Goal: Task Accomplishment & Management: Complete application form

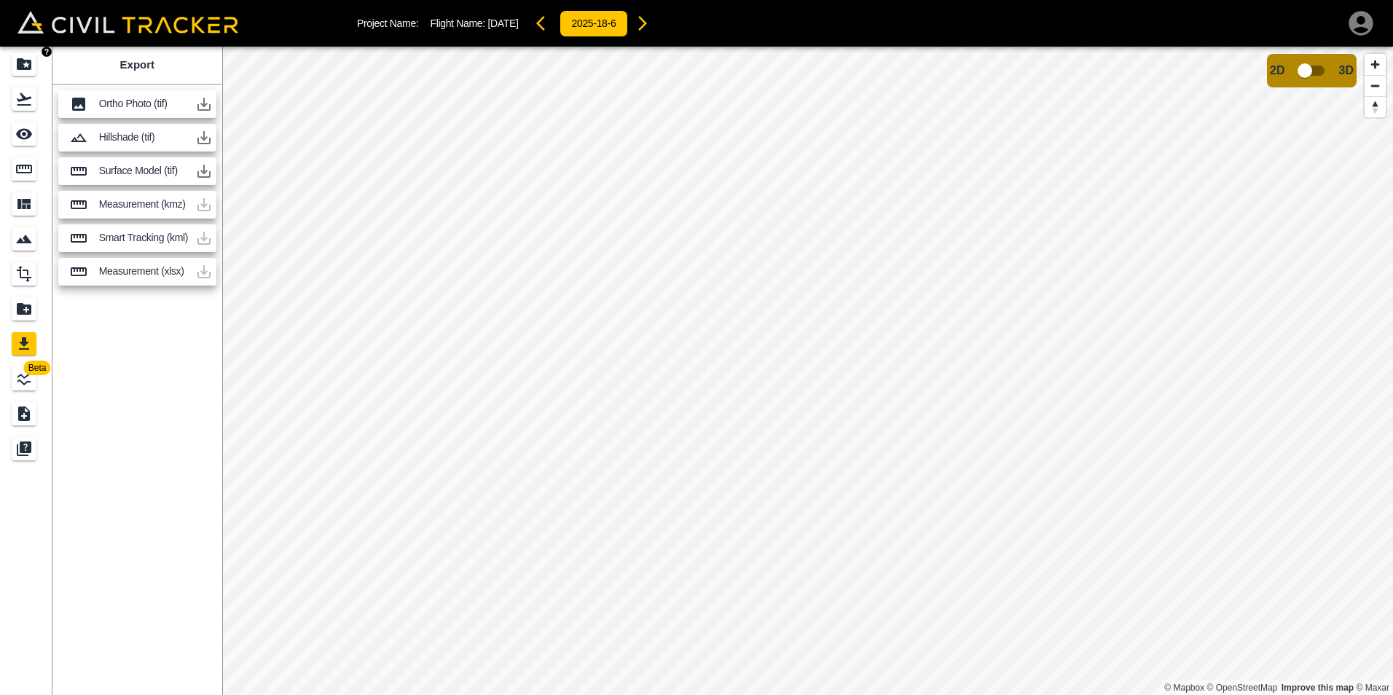
click at [26, 58] on icon "Projects" at bounding box center [23, 63] width 17 height 17
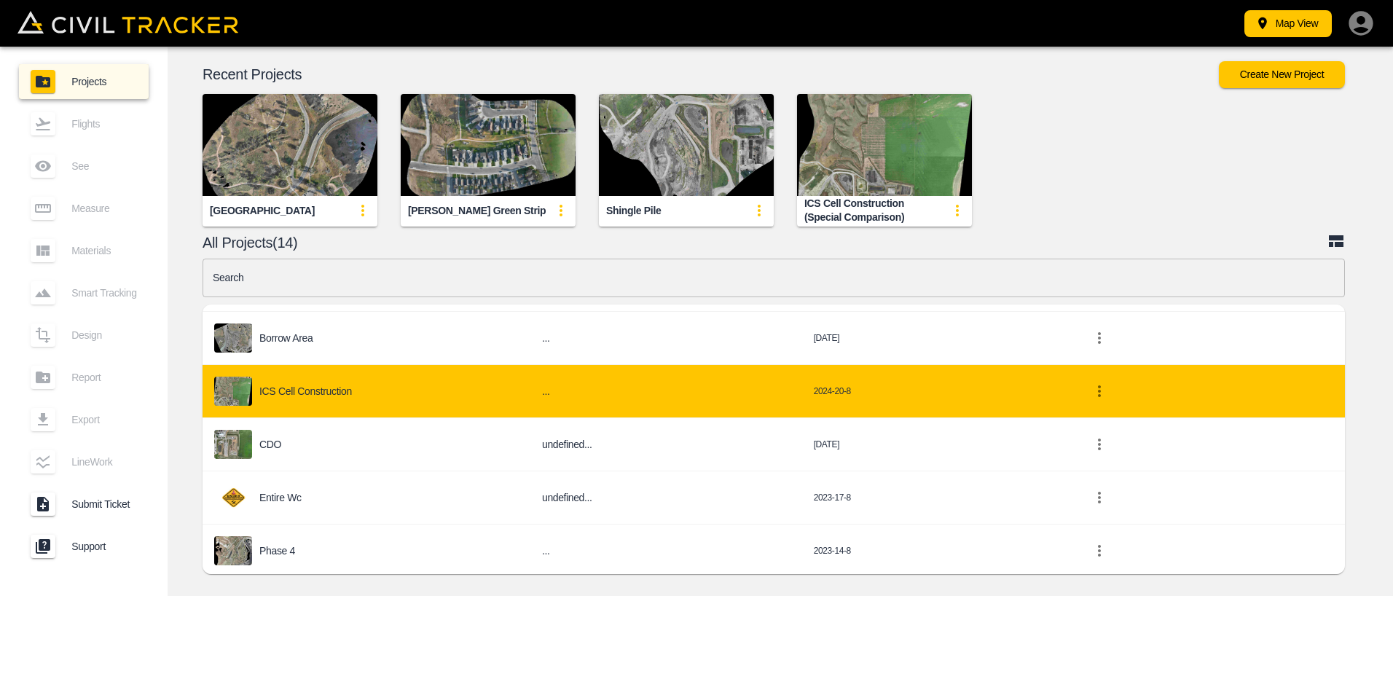
scroll to position [371, 0]
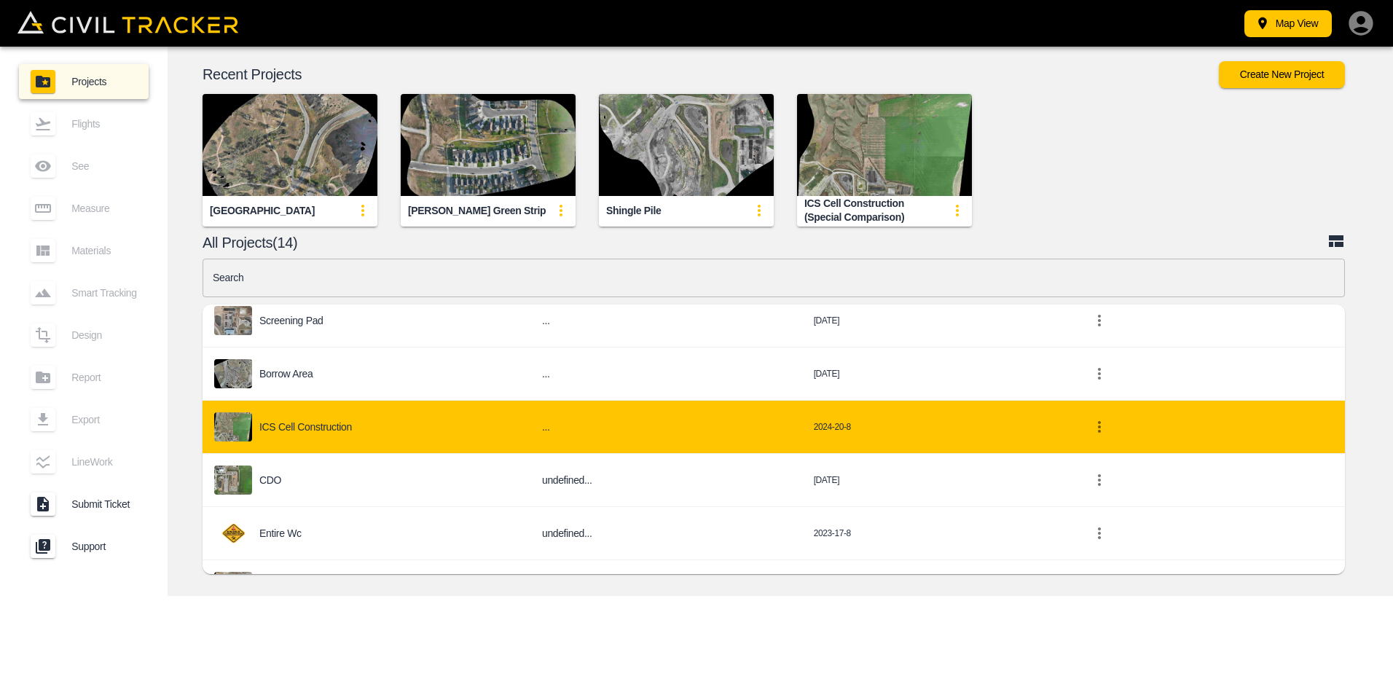
click at [294, 432] on p "ICS Cell Construction" at bounding box center [305, 427] width 93 height 12
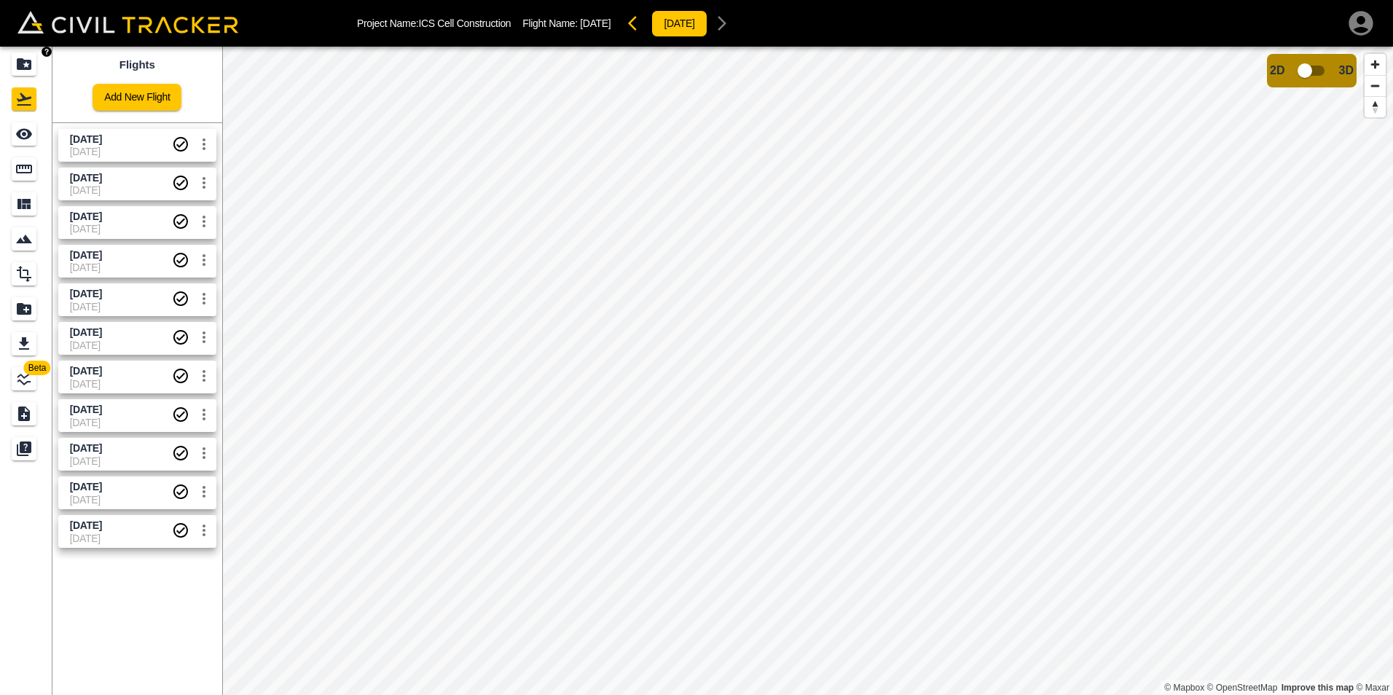
click at [31, 70] on icon "Projects" at bounding box center [23, 63] width 17 height 17
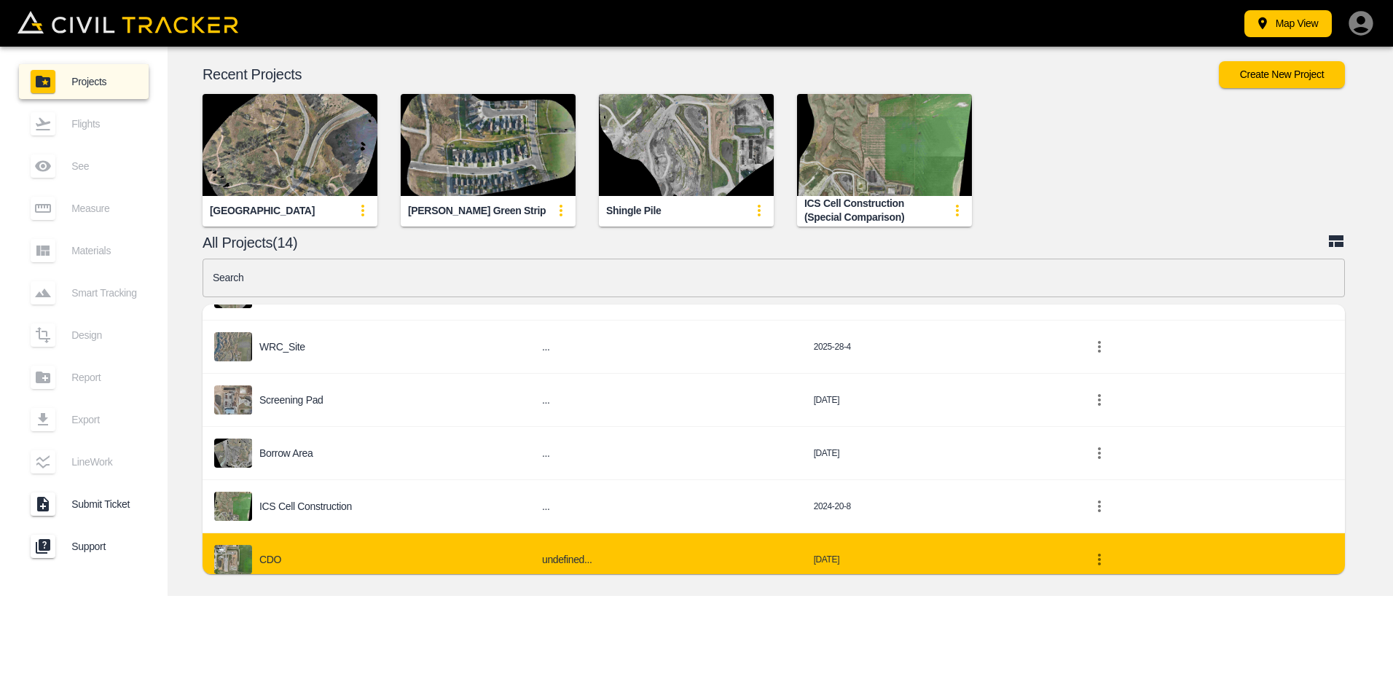
scroll to position [437, 0]
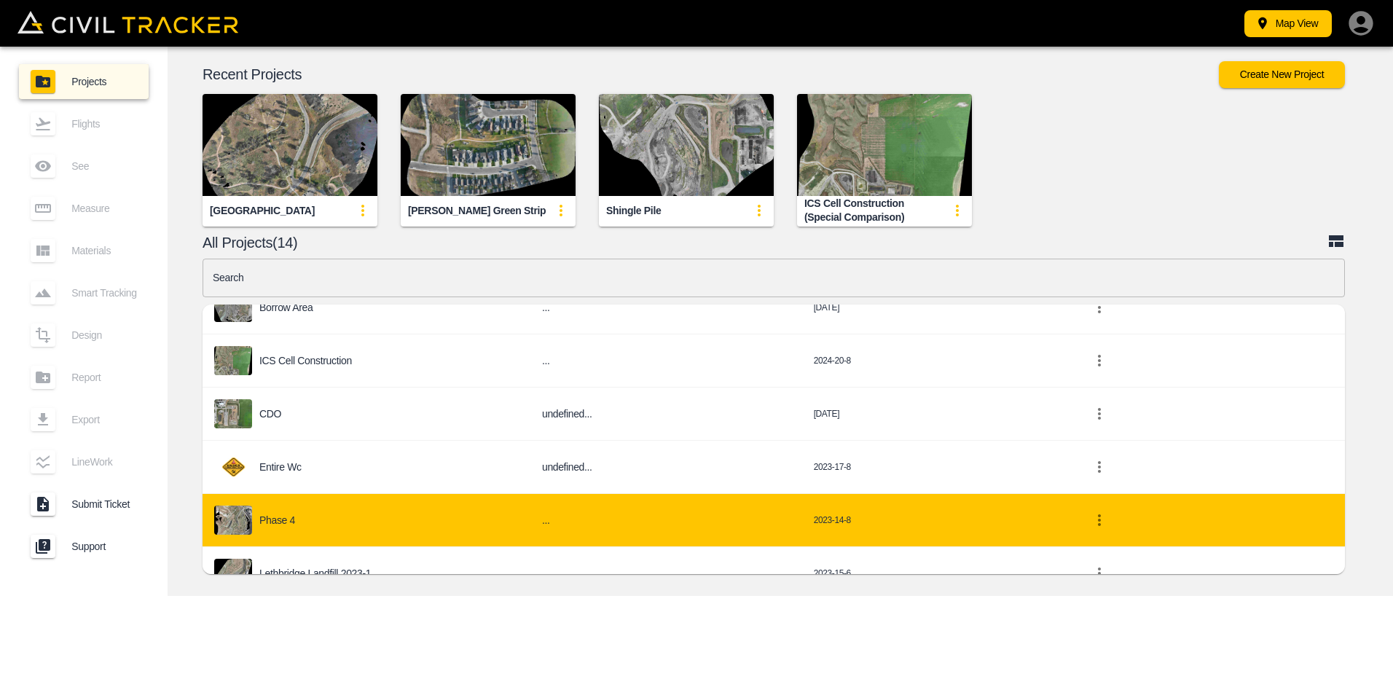
click at [341, 521] on div "Phase 4" at bounding box center [366, 520] width 305 height 29
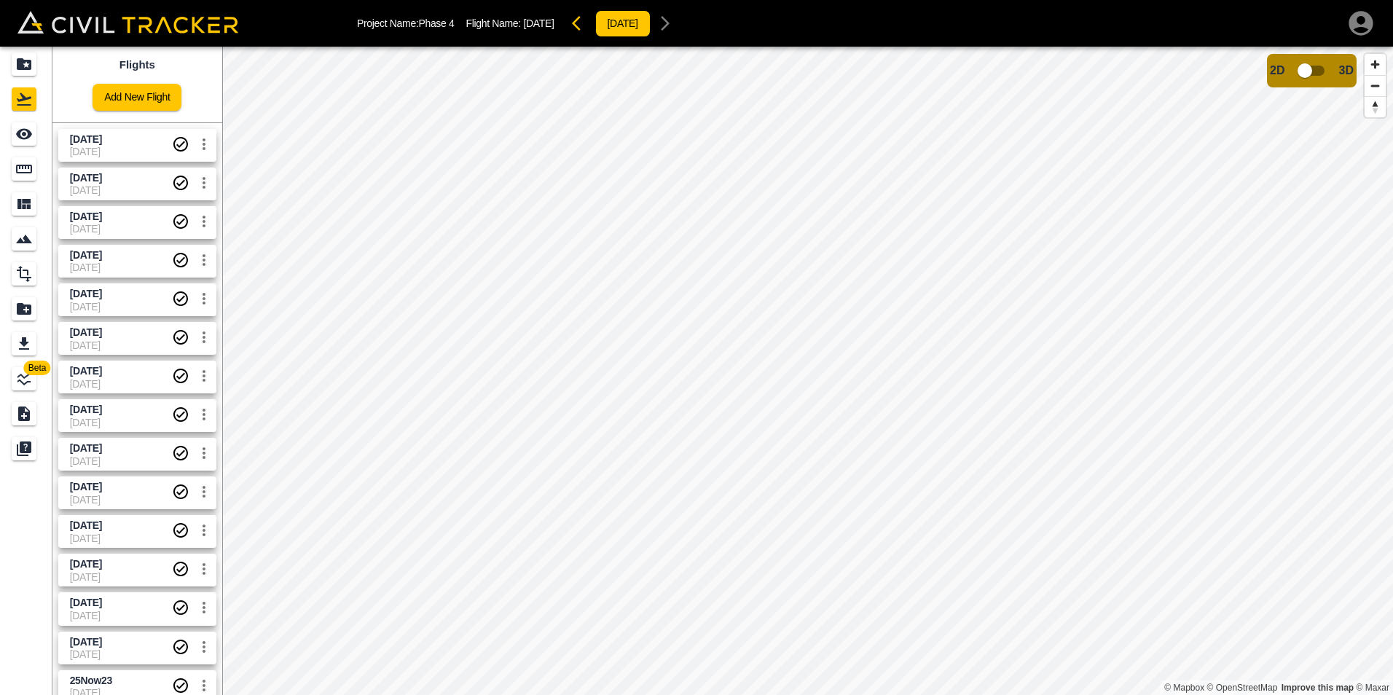
click at [102, 180] on span "2025-08-28" at bounding box center [86, 178] width 32 height 12
drag, startPoint x: 128, startPoint y: 235, endPoint x: 149, endPoint y: 310, distance: 78.0
click at [149, 310] on div "2025-10-06 10-6-2025 2025-08-28 8-28-2025 2025-08-13 8-13-2025 2025-07-31 7-31-…" at bounding box center [135, 625] width 176 height 1017
click at [102, 179] on span "2025-08-28" at bounding box center [86, 178] width 32 height 12
click at [129, 366] on span "2025-06-03" at bounding box center [121, 371] width 102 height 14
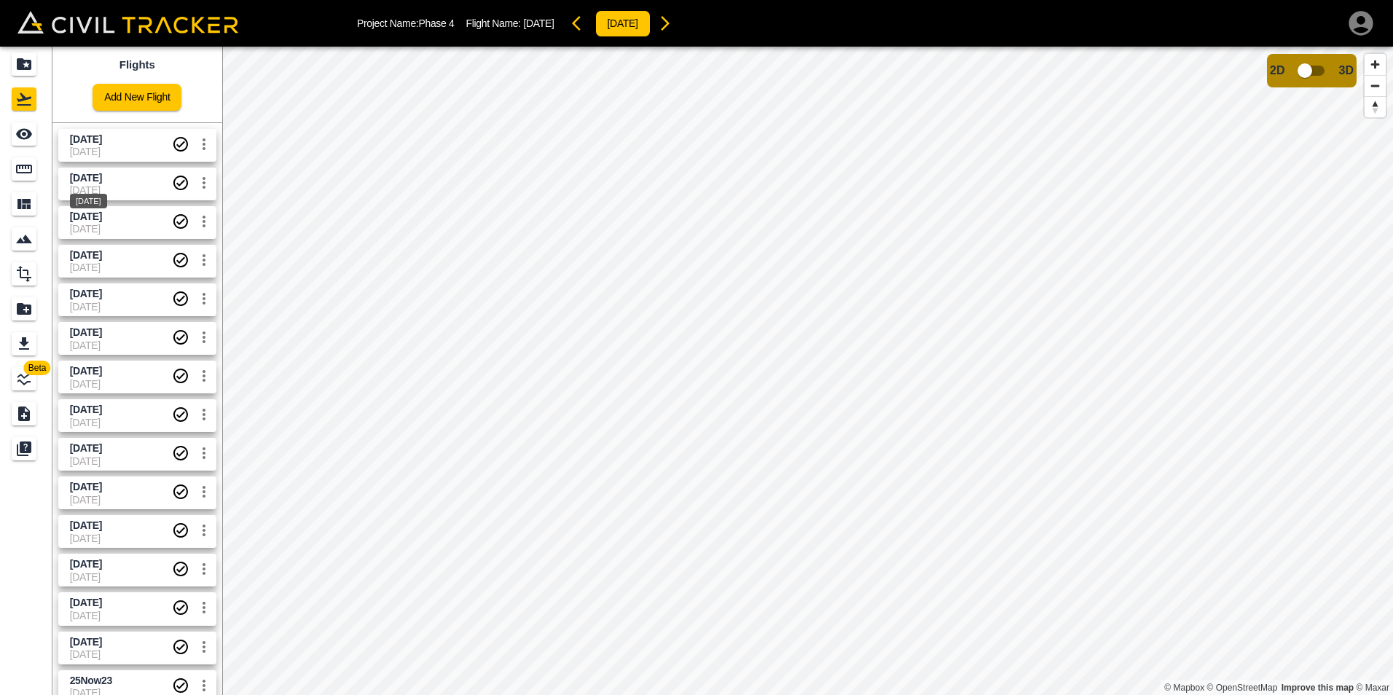
click at [101, 181] on span "2025-08-28" at bounding box center [86, 178] width 32 height 12
click at [102, 138] on span "2025-10-06" at bounding box center [86, 139] width 32 height 12
click at [30, 168] on icon "Measure" at bounding box center [23, 168] width 17 height 17
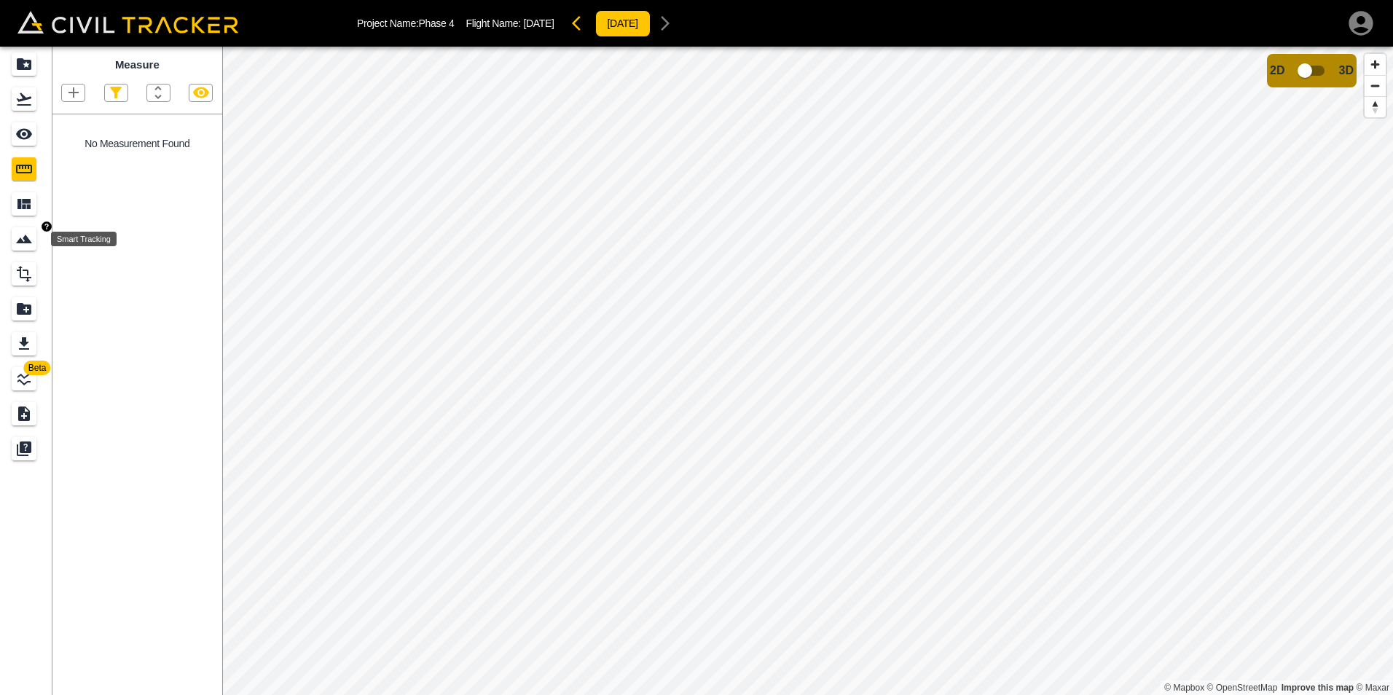
click at [22, 235] on icon "Smart Tracking" at bounding box center [23, 238] width 17 height 17
click at [28, 130] on icon "See" at bounding box center [24, 134] width 16 height 11
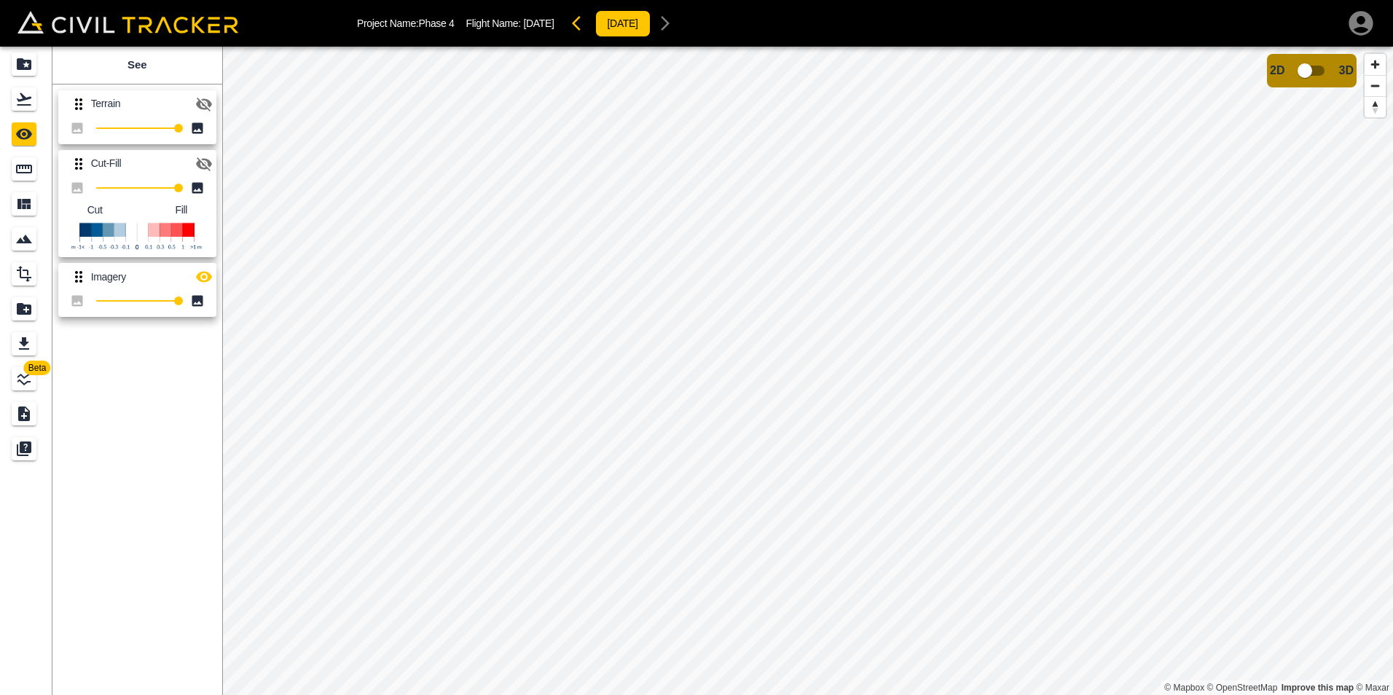
click at [75, 187] on icon at bounding box center [76, 187] width 11 height 11
click at [198, 163] on icon "button" at bounding box center [204, 164] width 16 height 14
click at [25, 171] on icon "Measure" at bounding box center [23, 168] width 17 height 17
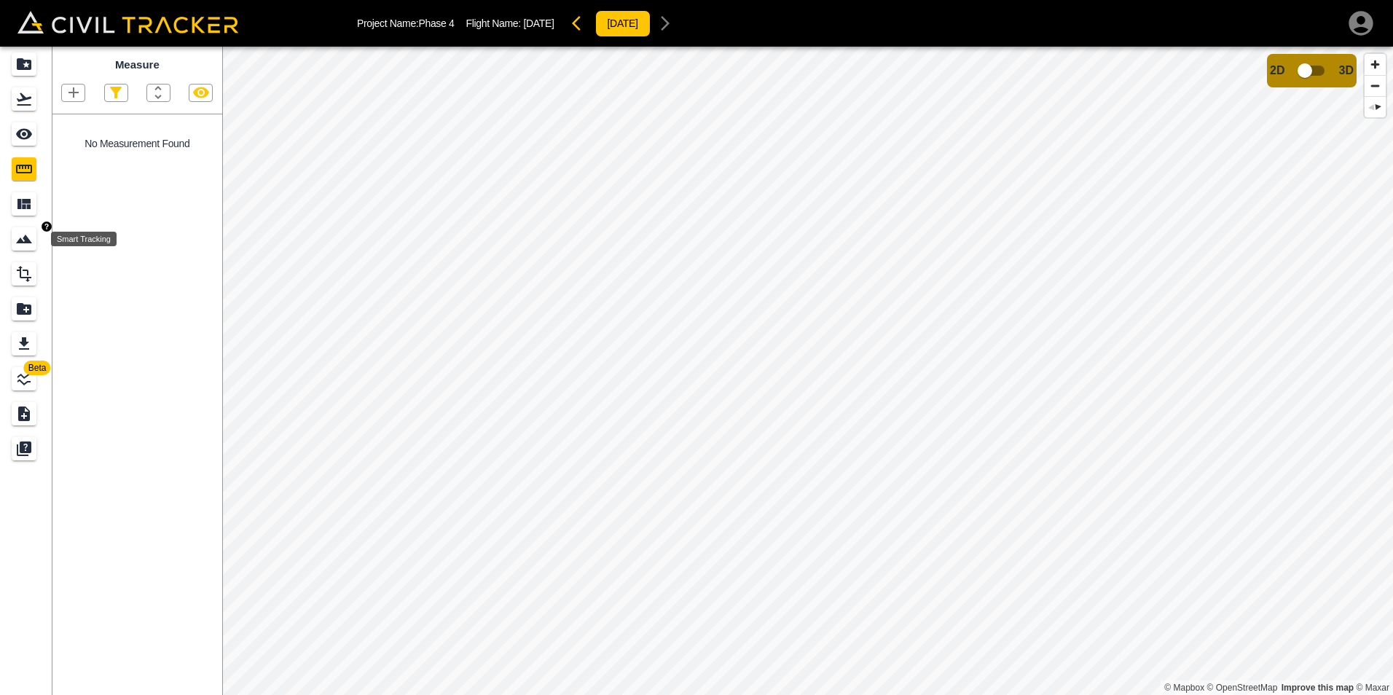
click at [26, 246] on icon "Smart Tracking" at bounding box center [23, 238] width 17 height 17
click at [150, 92] on icon "button" at bounding box center [148, 92] width 15 height 15
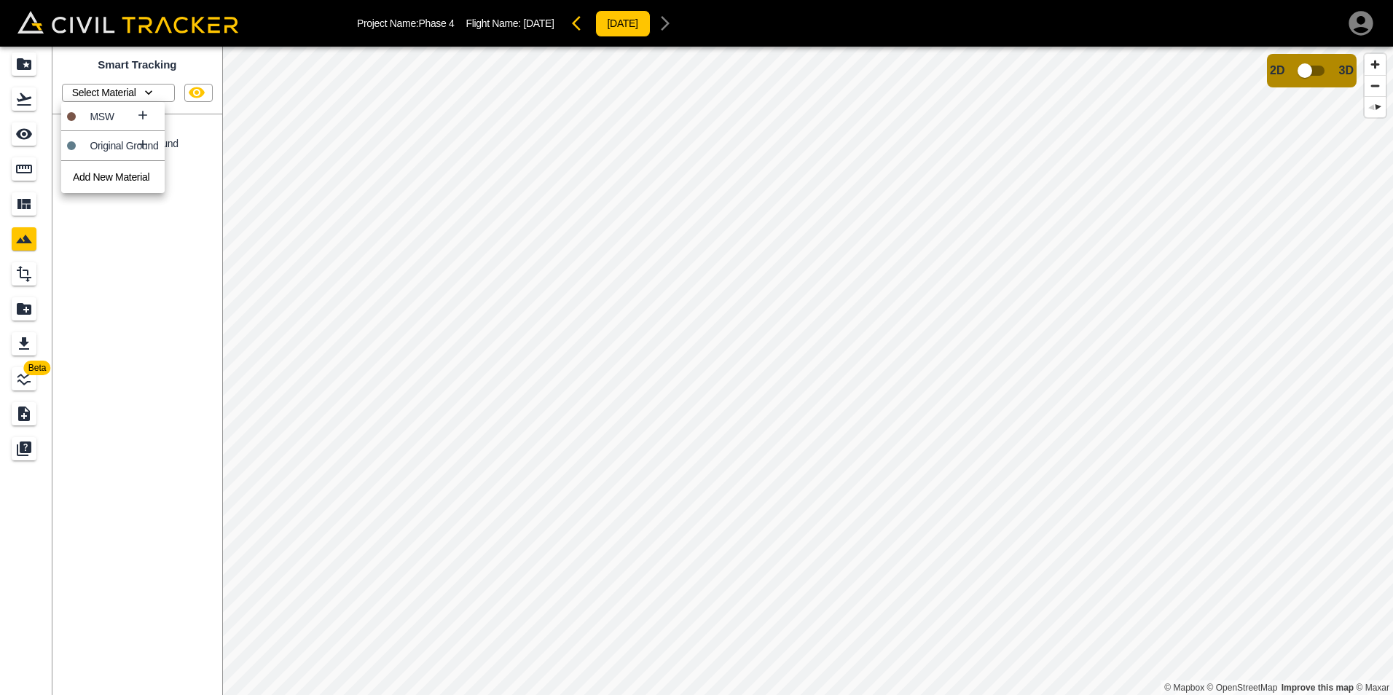
click at [141, 115] on icon at bounding box center [143, 115] width 9 height 9
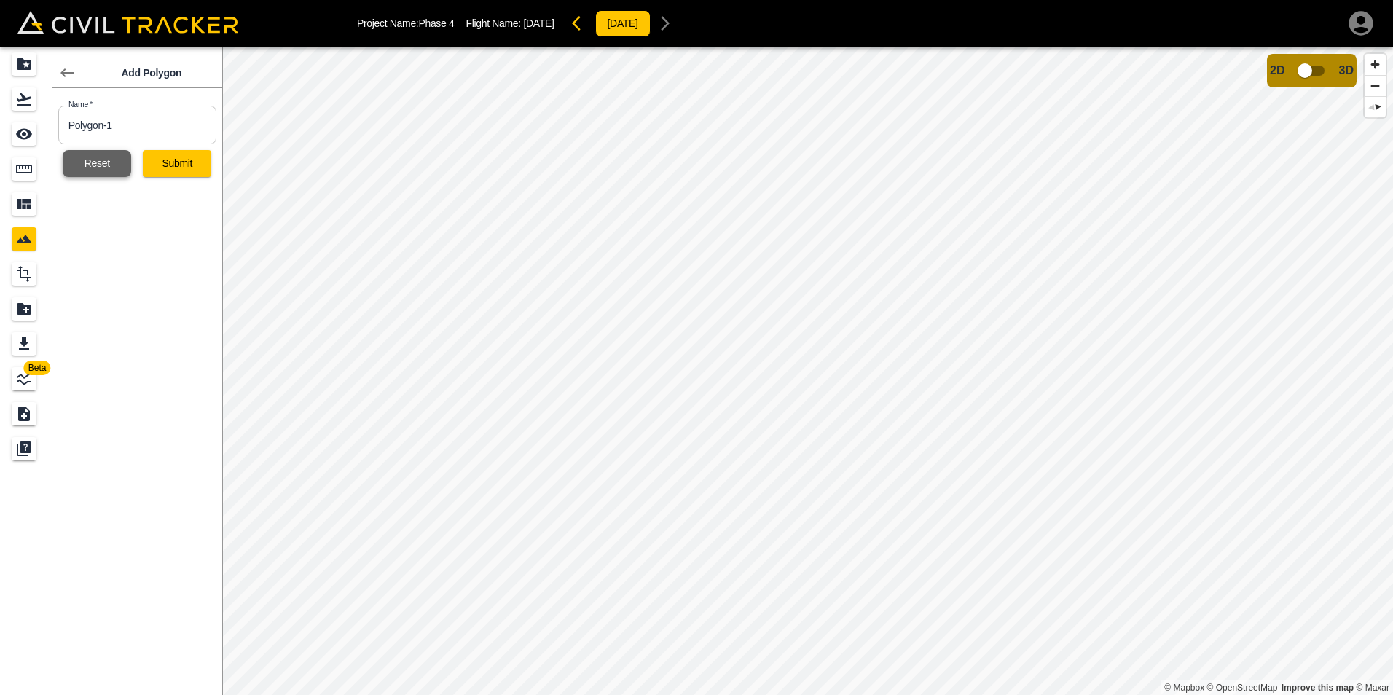
click at [100, 162] on button "Reset" at bounding box center [97, 163] width 68 height 27
drag, startPoint x: 23, startPoint y: 201, endPoint x: 39, endPoint y: 230, distance: 32.9
click at [24, 202] on icon "Materials" at bounding box center [23, 204] width 13 height 10
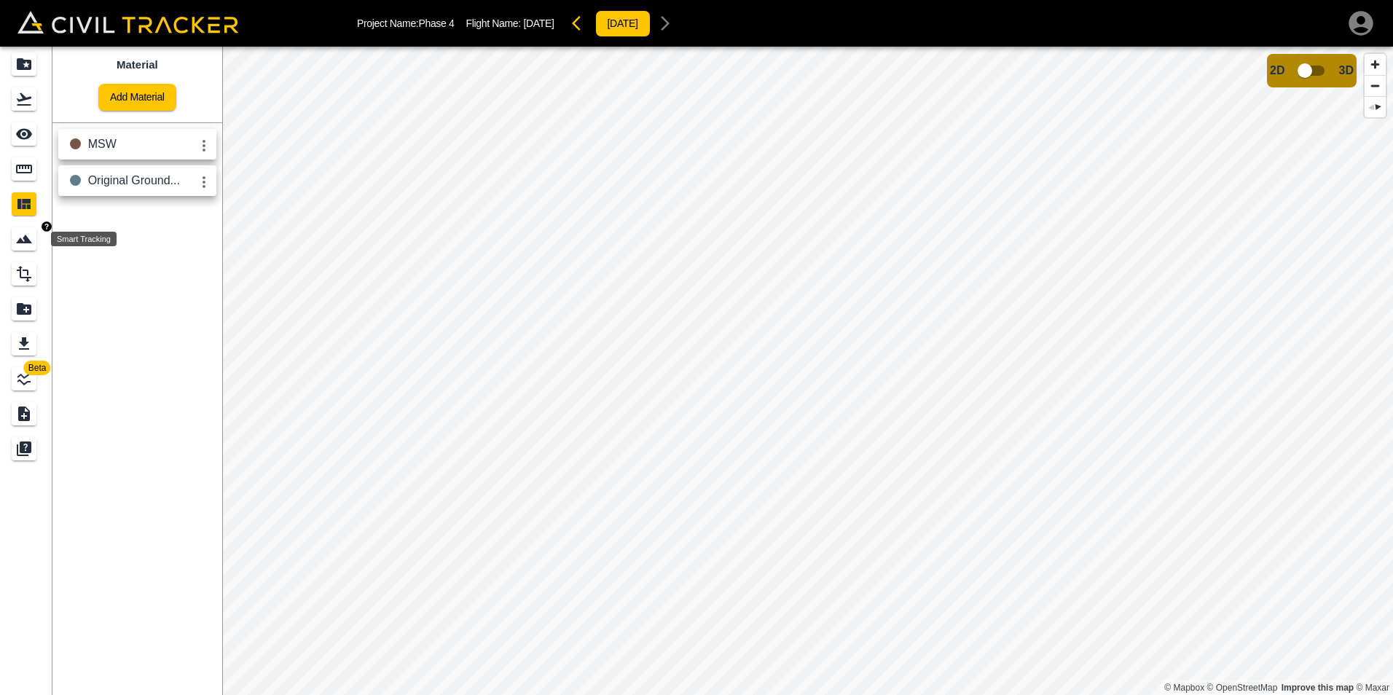
click at [30, 235] on icon "Smart Tracking" at bounding box center [23, 238] width 17 height 17
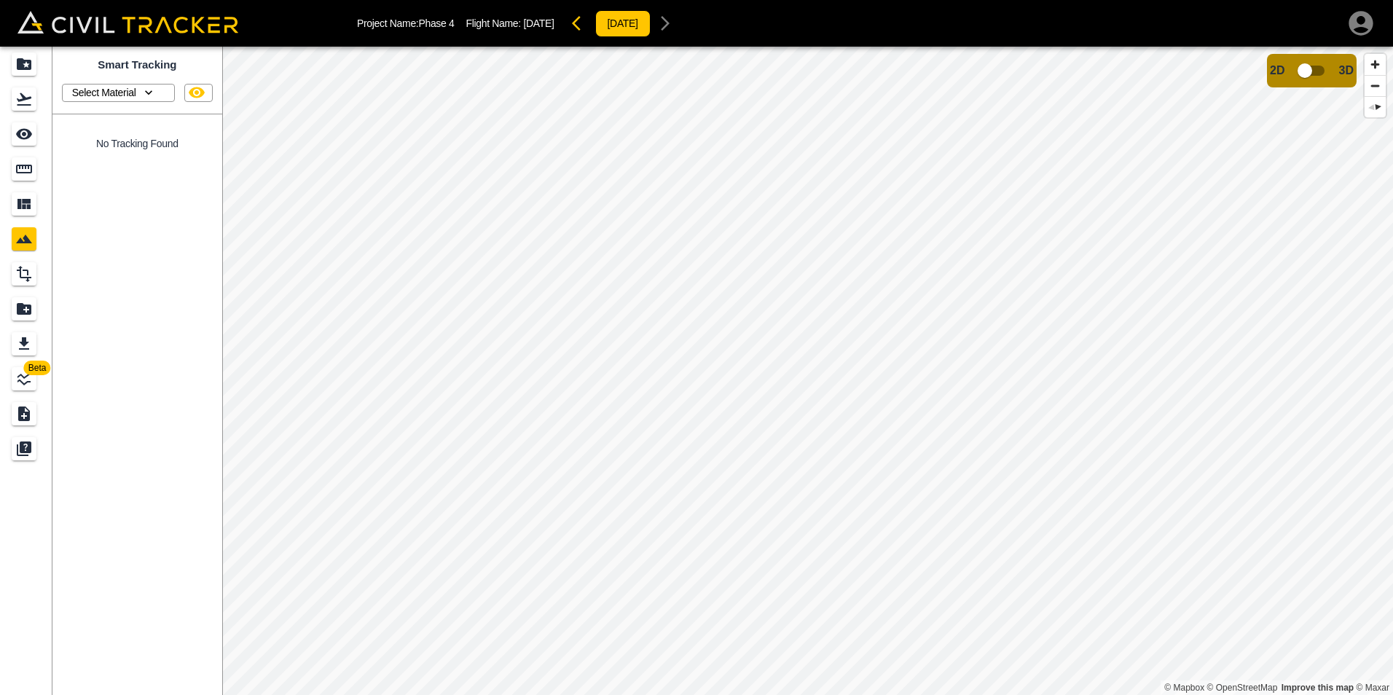
click at [144, 97] on icon "button" at bounding box center [148, 92] width 15 height 15
drag, startPoint x: 137, startPoint y: 116, endPoint x: 143, endPoint y: 128, distance: 13.0
click at [138, 116] on icon at bounding box center [143, 115] width 15 height 15
click at [186, 167] on button "Submit" at bounding box center [177, 163] width 68 height 27
click at [21, 308] on icon "Report" at bounding box center [24, 309] width 15 height 12
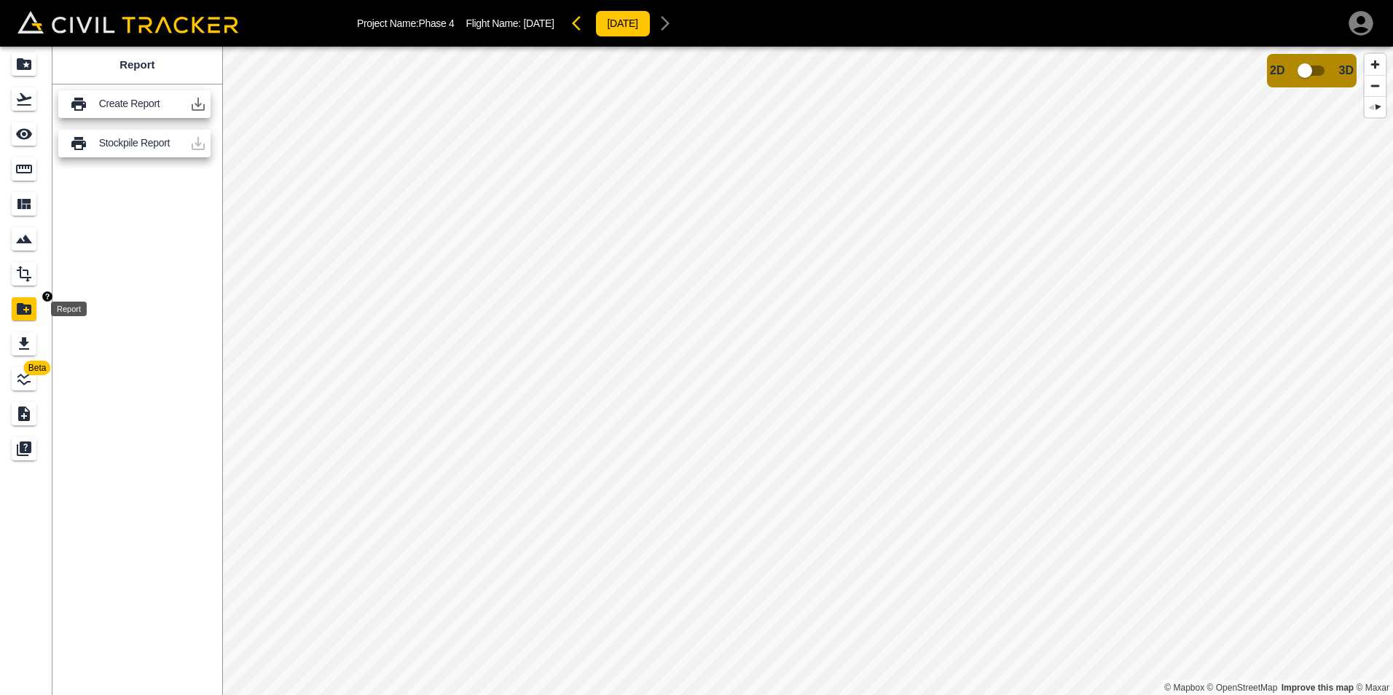
click at [26, 310] on icon "Report" at bounding box center [23, 308] width 17 height 17
click at [199, 106] on icon "button" at bounding box center [198, 104] width 13 height 13
click at [31, 64] on icon "Projects" at bounding box center [24, 64] width 15 height 12
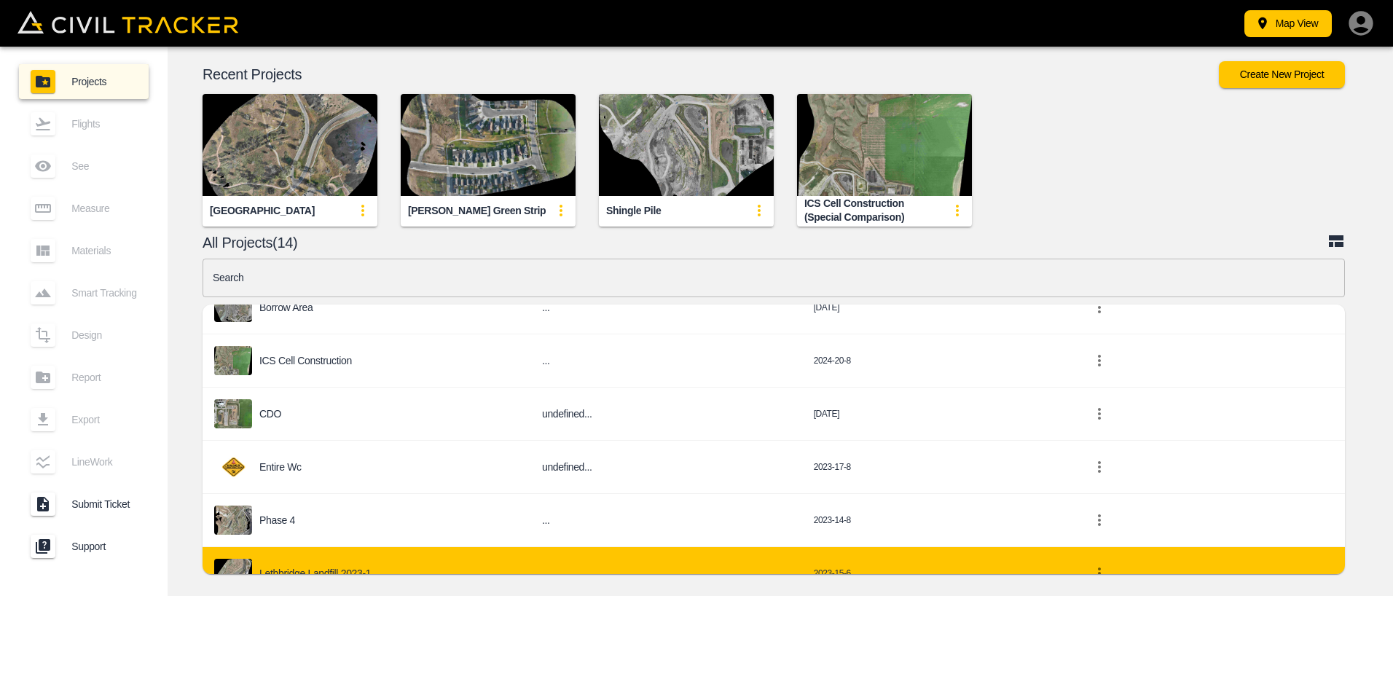
scroll to position [510, 0]
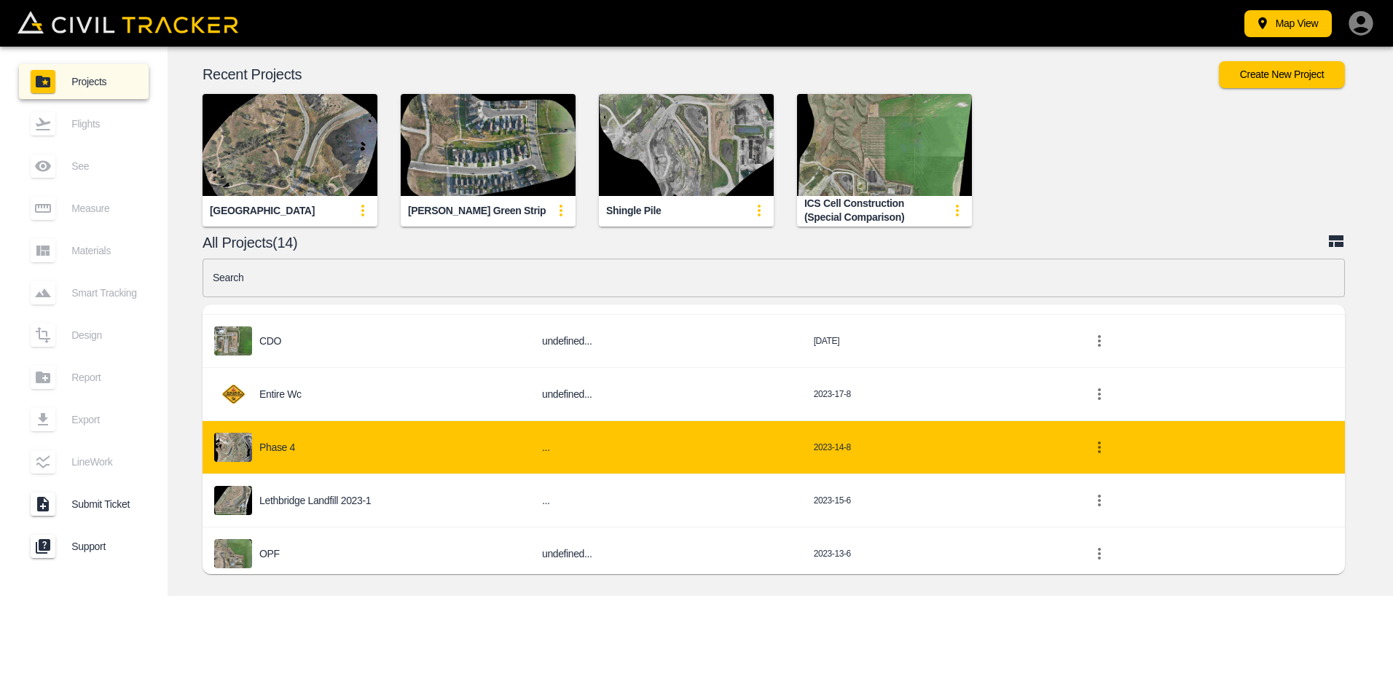
click at [276, 442] on p "Phase 4" at bounding box center [277, 448] width 36 height 12
